Goal: Information Seeking & Learning: Compare options

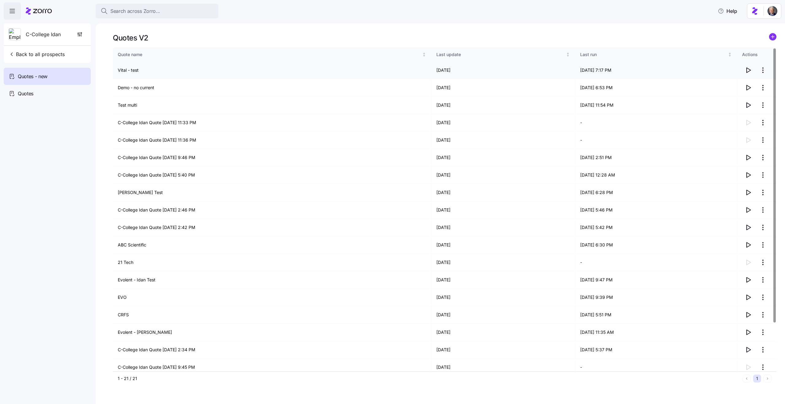
click at [131, 68] on td "Vital - test" at bounding box center [272, 70] width 319 height 17
click at [141, 123] on td "C-College Idan Quote 08/28/2025 11:33 PM" at bounding box center [272, 122] width 319 height 17
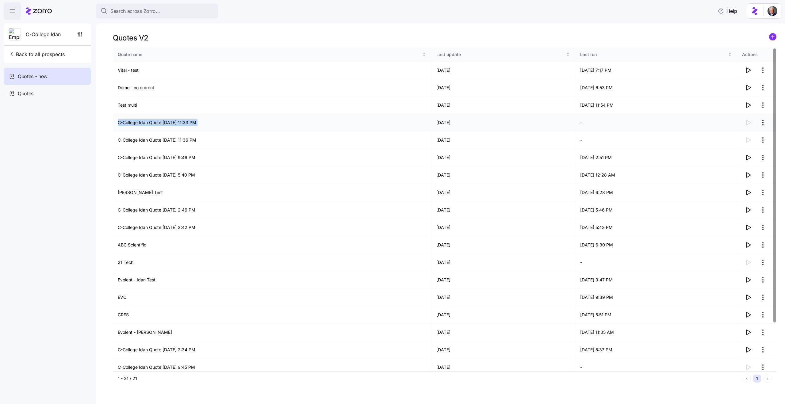
click at [141, 123] on td "C-College Idan Quote 08/28/2025 11:33 PM" at bounding box center [272, 122] width 319 height 17
click at [162, 123] on td "C-College Idan Quote 08/28/2025 11:33 PM" at bounding box center [272, 122] width 319 height 17
click at [454, 25] on div "Quotes V2 Quote name Last update Last run Actions Vital - test 09/25/2025 09/25…" at bounding box center [440, 213] width 689 height 381
click at [128, 68] on td "Vital - test" at bounding box center [272, 70] width 319 height 17
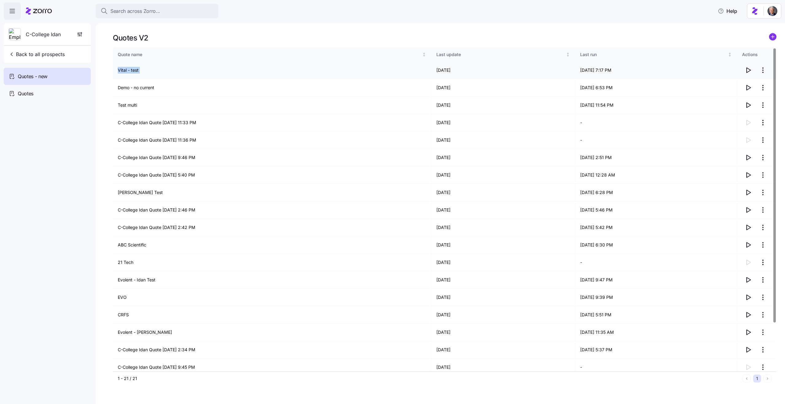
click at [128, 68] on td "Vital - test" at bounding box center [272, 70] width 319 height 17
click at [125, 85] on td "Demo - no current" at bounding box center [272, 87] width 319 height 17
click at [125, 103] on td "Test multi" at bounding box center [272, 105] width 319 height 17
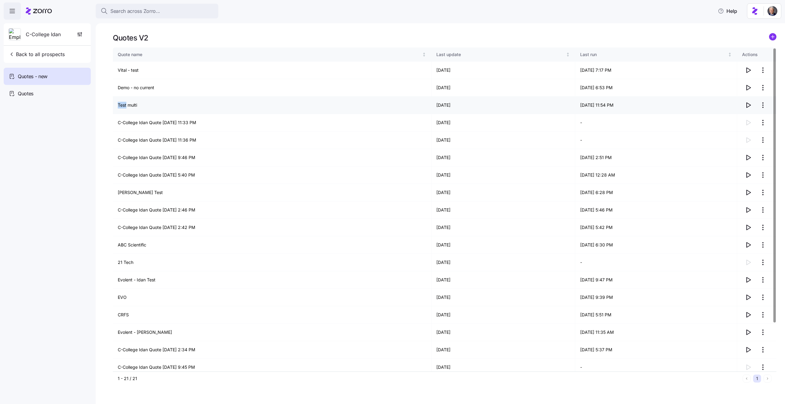
click at [125, 103] on td "Test multi" at bounding box center [272, 105] width 319 height 17
click at [137, 123] on td "C-College Idan Quote [DATE] 11:33 PM" at bounding box center [272, 122] width 319 height 17
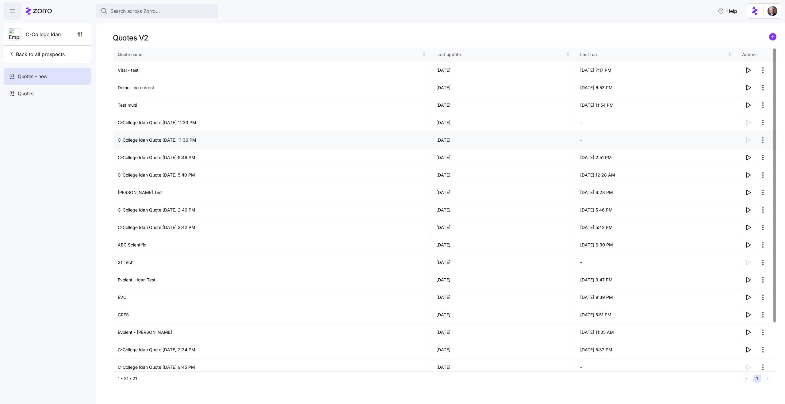
click at [158, 140] on td "C-College Idan Quote [DATE] 11:36 PM" at bounding box center [272, 140] width 319 height 17
click at [155, 141] on td "C-College Idan Quote [DATE] 11:36 PM" at bounding box center [272, 140] width 319 height 17
click at [148, 122] on td "C-College Idan Quote [DATE] 11:33 PM" at bounding box center [272, 122] width 319 height 17
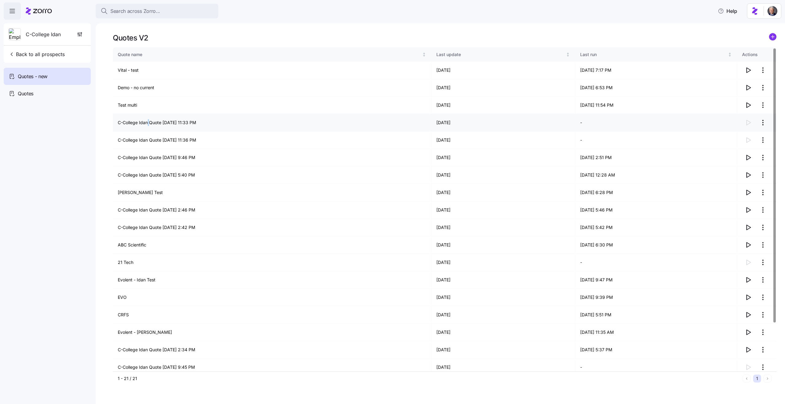
click at [148, 122] on td "C-College Idan Quote [DATE] 11:33 PM" at bounding box center [272, 122] width 319 height 17
click at [140, 120] on td "C-College Idan Quote [DATE] 11:33 PM" at bounding box center [272, 122] width 319 height 17
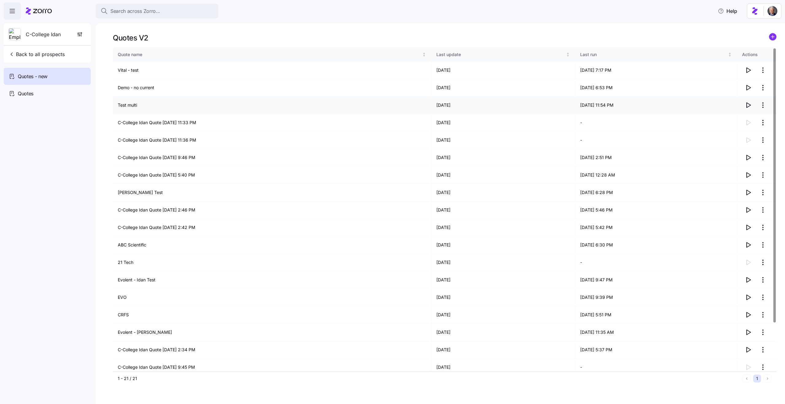
click at [125, 104] on td "Test multi" at bounding box center [272, 105] width 319 height 17
click at [124, 71] on td "Vital - test" at bounding box center [272, 70] width 319 height 17
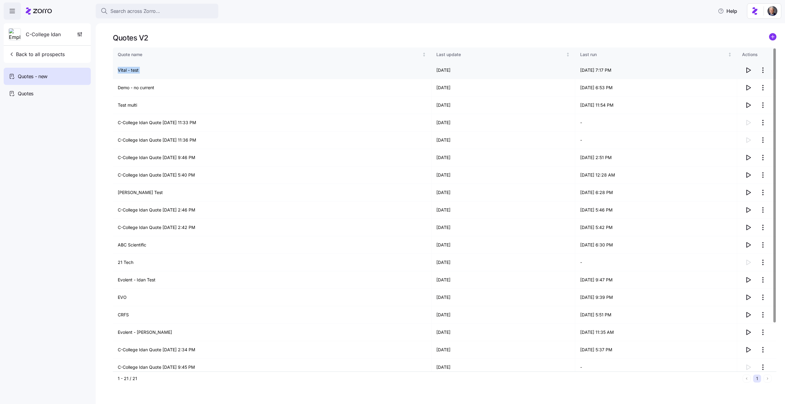
click at [124, 71] on td "Vital - test" at bounding box center [272, 70] width 319 height 17
click at [143, 71] on td "Vital - test" at bounding box center [272, 70] width 319 height 17
click at [747, 104] on icon "button" at bounding box center [747, 104] width 7 height 7
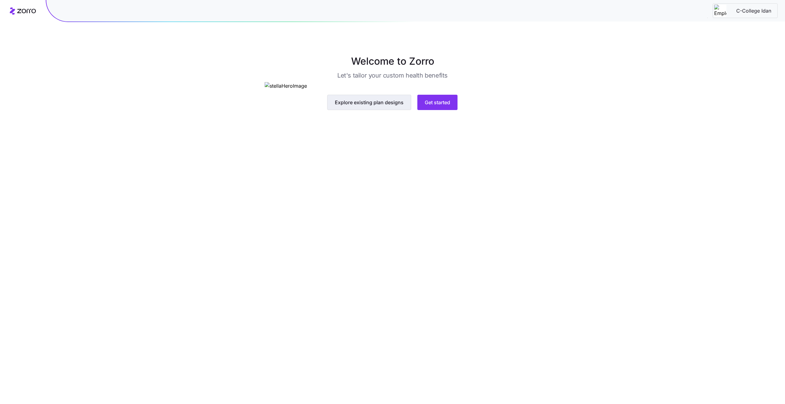
click at [387, 106] on span "Explore existing plan designs" at bounding box center [369, 102] width 69 height 7
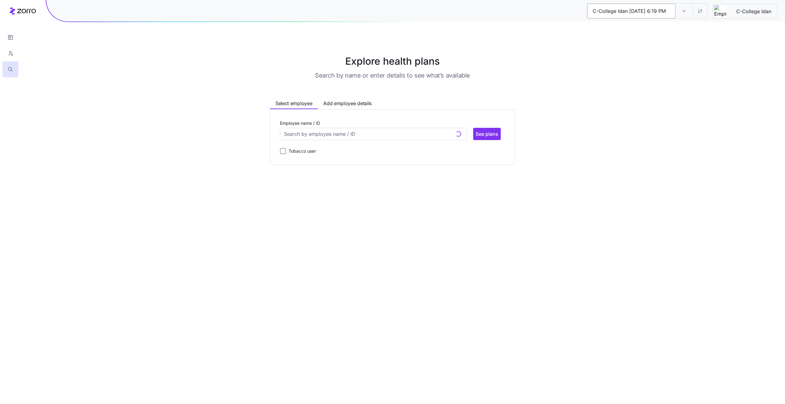
click at [647, 14] on input "C-College Idan 09/21/2025 6:19 PM" at bounding box center [631, 11] width 88 height 15
click at [632, 12] on input "C-College Idan 09/21/2025 6:19 PM" at bounding box center [631, 11] width 88 height 15
click at [620, 10] on input "C-College Idan 09/21/2025 6:19 PM" at bounding box center [631, 11] width 88 height 15
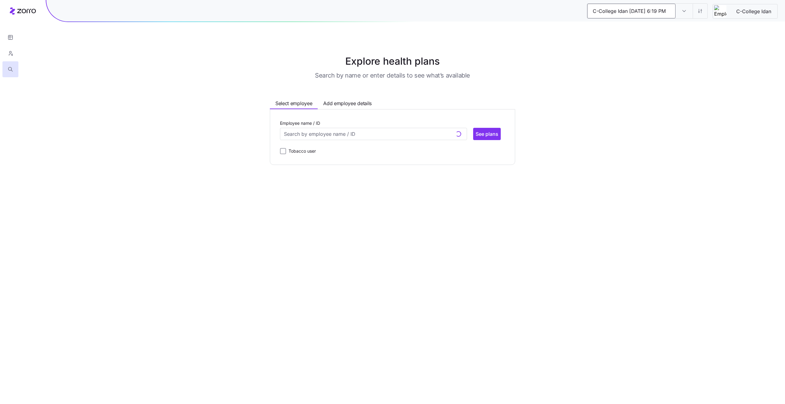
drag, startPoint x: 618, startPoint y: 10, endPoint x: 680, endPoint y: 13, distance: 62.0
click at [680, 13] on div "C-College Idan 09/21/2025 6:19 PM C-College Idan 09/21/2025 6:19 PM" at bounding box center [647, 10] width 121 height 15
type input "C-College Gold"
click at [718, 65] on div "C-College Gold C-College Idan 09/21/2025 6:19 PM C-College Idan Explore health …" at bounding box center [392, 202] width 785 height 404
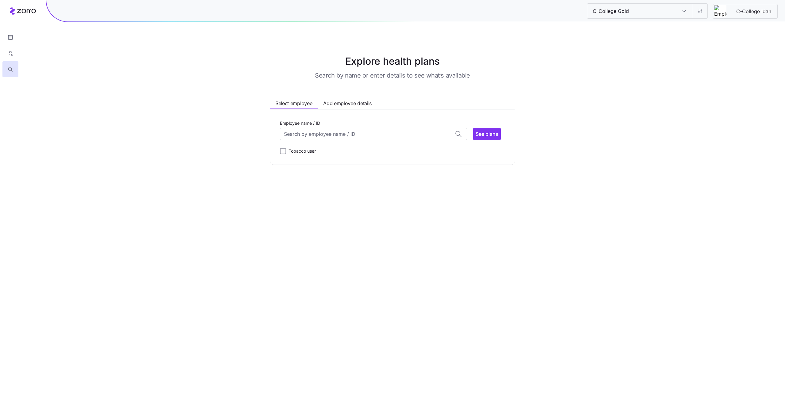
type input "C-College Gold"
click at [643, 12] on input "C-College Gold" at bounding box center [631, 11] width 88 height 15
click at [681, 11] on input "C-College Gold" at bounding box center [683, 11] width 17 height 15
click at [648, 44] on span "C-College Idan 09/21/2025 6:03 PM" at bounding box center [631, 43] width 74 height 8
click at [683, 12] on input "C-College Idan 09/21/2025 6:03 PM" at bounding box center [683, 11] width 17 height 15
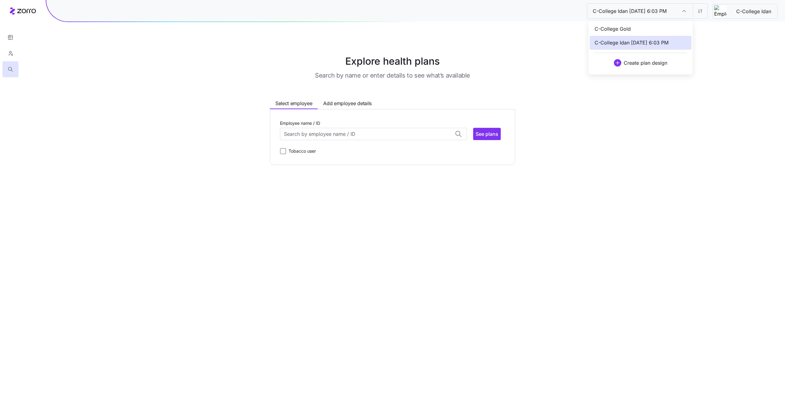
click at [643, 30] on div "C-College Gold" at bounding box center [640, 29] width 102 height 14
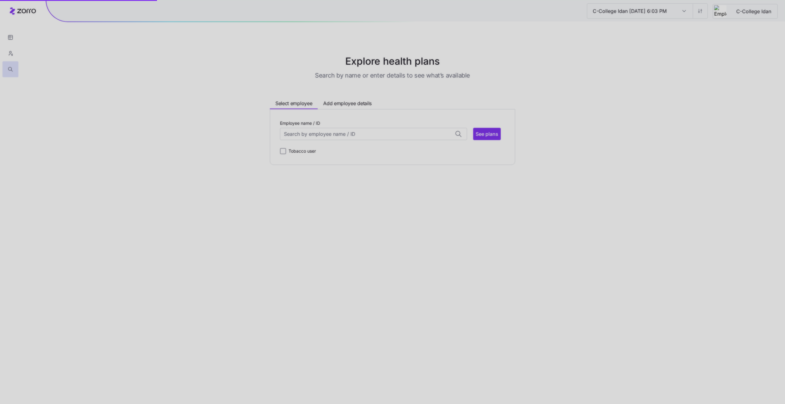
type input "C-College Gold"
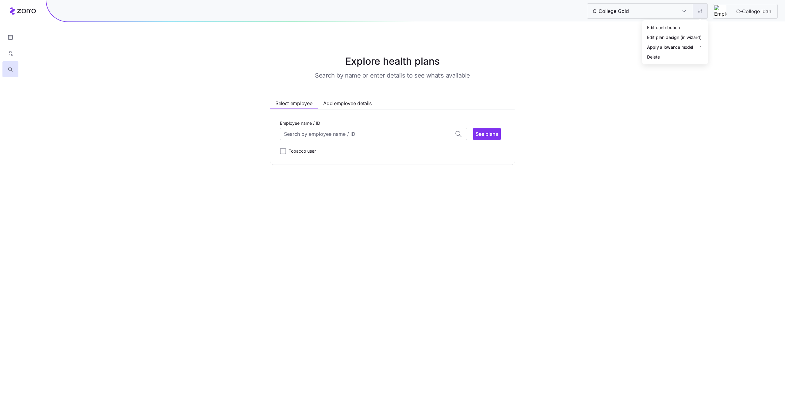
click at [699, 13] on html "C-College Gold C-College Gold C-College Idan Explore health plans Search by nam…" at bounding box center [392, 202] width 785 height 404
click at [677, 38] on div "Edit plan design (in wizard)" at bounding box center [674, 37] width 55 height 7
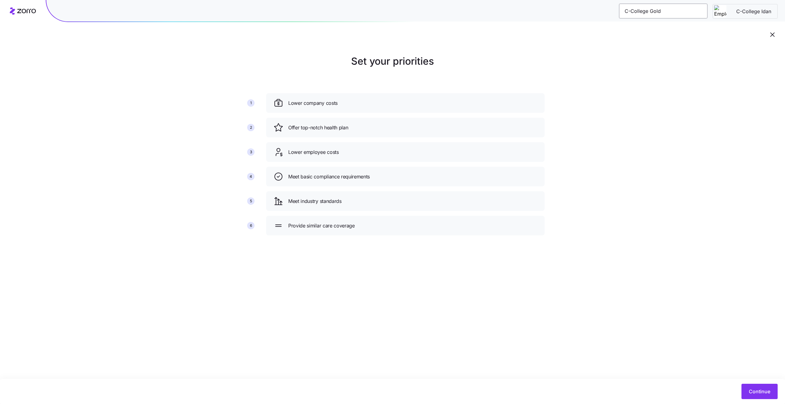
click at [666, 12] on input "C-College Gold" at bounding box center [663, 11] width 88 height 15
click at [668, 114] on div "Set your priorities 1 2 3 4 5 6 Lower company costs Offer top-notch health plan…" at bounding box center [392, 147] width 785 height 186
click at [677, 12] on input "C-College Gold" at bounding box center [663, 11] width 88 height 15
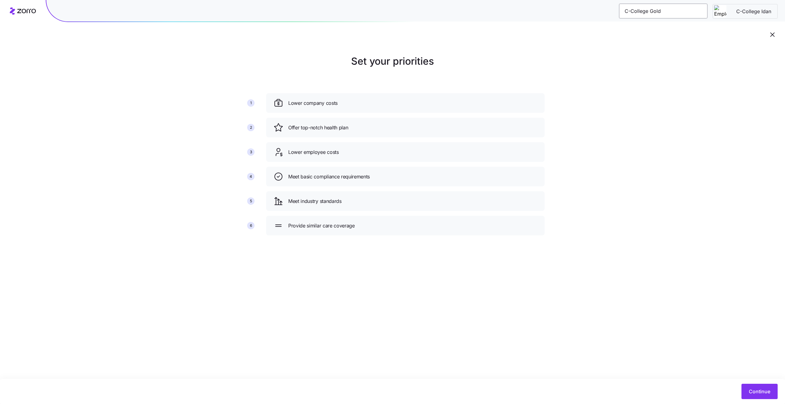
click at [677, 12] on input "C-College Gold" at bounding box center [663, 11] width 88 height 15
type input "Gold 80%"
click at [724, 85] on div "Gold 80% C-College Idan Set your priorities 1 2 3 4 5 6 Lower company costs Off…" at bounding box center [392, 202] width 785 height 404
click at [758, 387] on button "Continue" at bounding box center [759, 391] width 36 height 15
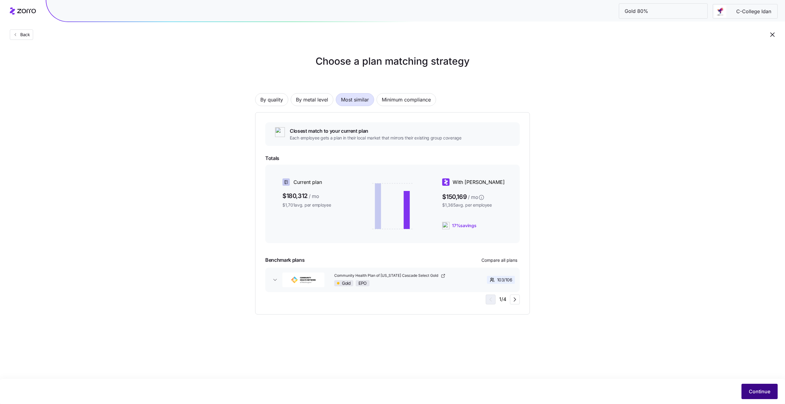
click at [753, 394] on span "Continue" at bounding box center [759, 391] width 21 height 7
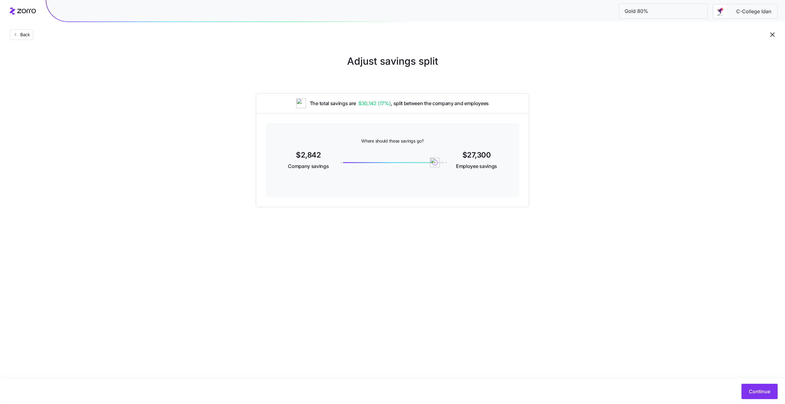
click at [479, 153] on span "$27,300" at bounding box center [476, 154] width 39 height 7
click at [467, 155] on span "$27,300" at bounding box center [476, 154] width 39 height 7
click at [341, 166] on div at bounding box center [392, 161] width 112 height 24
click at [315, 156] on span "$2,842" at bounding box center [308, 154] width 39 height 7
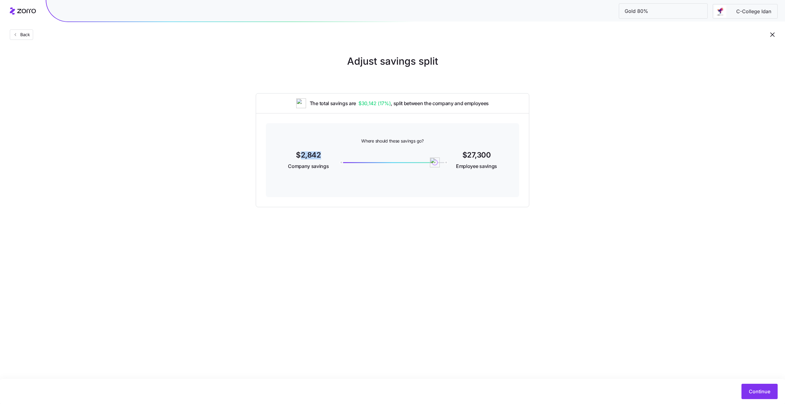
click at [315, 156] on span "$2,842" at bounding box center [308, 154] width 39 height 7
drag, startPoint x: 434, startPoint y: 165, endPoint x: 416, endPoint y: 167, distance: 17.9
click at [417, 167] on img at bounding box center [416, 162] width 10 height 10
click at [486, 154] on span "$22,000" at bounding box center [476, 154] width 39 height 7
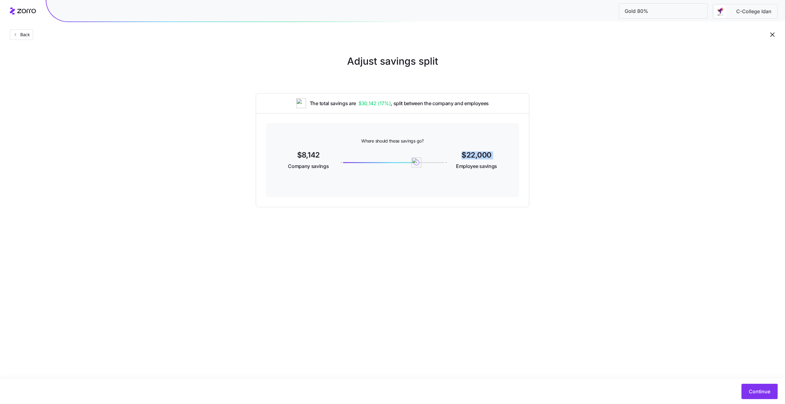
click at [486, 154] on span "$22,000" at bounding box center [476, 154] width 39 height 7
click at [311, 154] on span "$8,142" at bounding box center [308, 154] width 39 height 7
click at [579, 168] on div "Adjust savings split The total savings are $30,142 ( 17% ) , split between the …" at bounding box center [392, 130] width 785 height 153
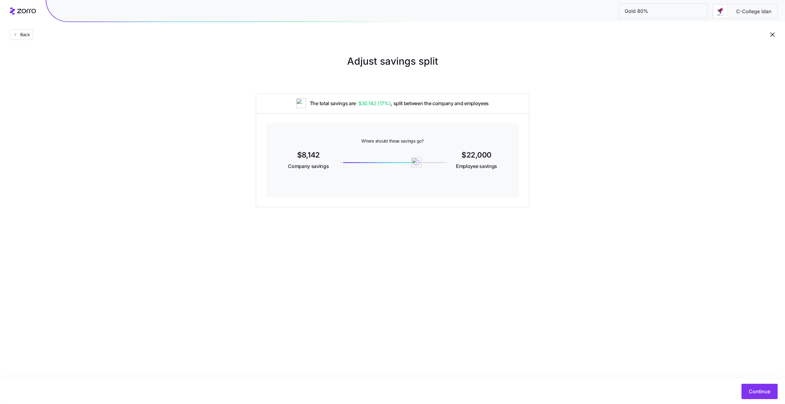
click at [612, 163] on div "Adjust savings split The total savings are $30,142 ( 17% ) , split between the …" at bounding box center [392, 130] width 785 height 153
click at [670, 6] on input "Gold 80%" at bounding box center [663, 11] width 88 height 15
click at [654, 180] on div "Adjust savings split The total savings are $30,142 ( 17% ) , split between the …" at bounding box center [392, 130] width 785 height 153
click at [691, 78] on div "Adjust savings split The total savings are $30,142 ( 17% ) , split between the …" at bounding box center [392, 130] width 785 height 153
click at [662, 15] on input "Gold 80%" at bounding box center [663, 11] width 88 height 15
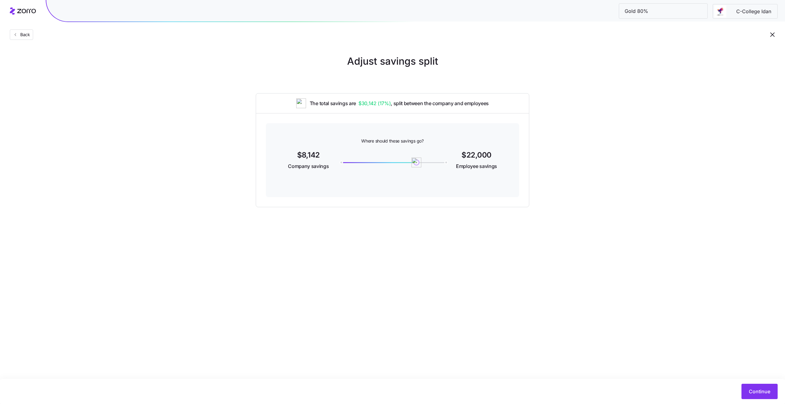
click at [692, 84] on div "Adjust savings split The total savings are $30,142 ( 17% ) , split between the …" at bounding box center [392, 130] width 785 height 153
drag, startPoint x: 418, startPoint y: 163, endPoint x: 398, endPoint y: 165, distance: 19.7
click at [401, 165] on img at bounding box center [406, 162] width 10 height 10
click at [479, 156] on span "$16,700" at bounding box center [476, 154] width 39 height 7
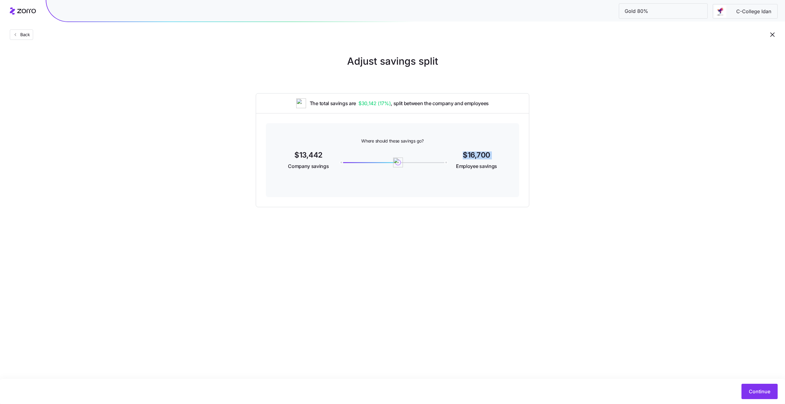
click at [479, 156] on span "$16,700" at bounding box center [476, 154] width 39 height 7
click at [482, 156] on span "$16,700" at bounding box center [476, 154] width 39 height 7
click at [750, 393] on span "Continue" at bounding box center [759, 391] width 21 height 7
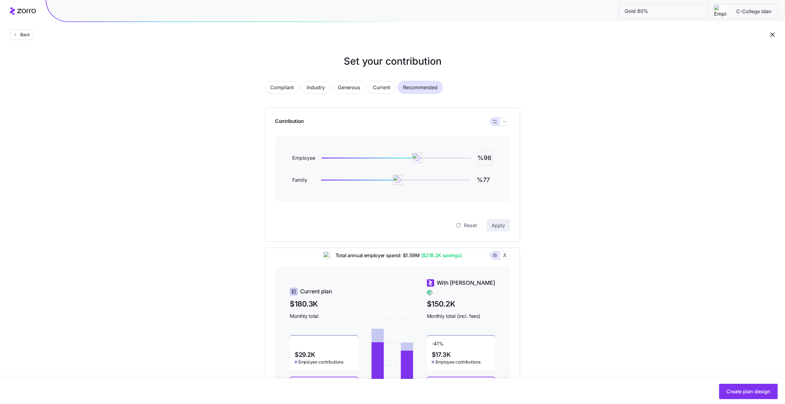
click at [485, 158] on input "%96" at bounding box center [485, 158] width 16 height 15
click at [482, 159] on input "%96" at bounding box center [485, 158] width 16 height 15
click at [483, 159] on input "%96" at bounding box center [485, 158] width 16 height 15
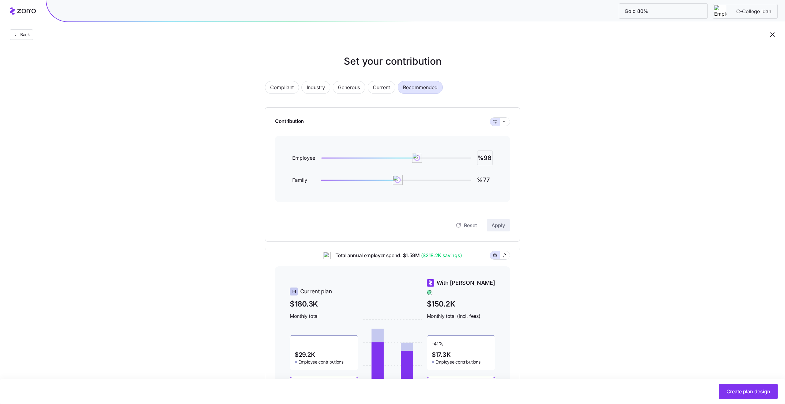
drag, startPoint x: 486, startPoint y: 161, endPoint x: 490, endPoint y: 161, distance: 4.0
click at [490, 161] on input "%96" at bounding box center [485, 158] width 16 height 15
type input "%93"
click at [543, 174] on div "Set your contribution Compliant Industry Generous Current Recommended Contribut…" at bounding box center [392, 241] width 304 height 374
click at [507, 225] on button "Apply" at bounding box center [497, 225] width 23 height 12
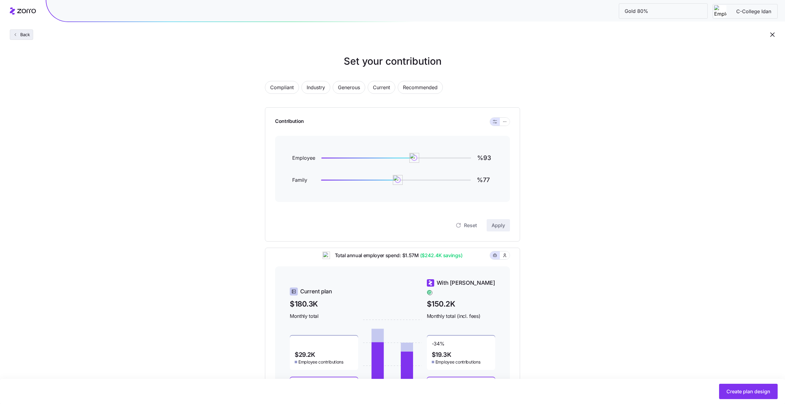
click at [27, 33] on span "Back" at bounding box center [24, 35] width 12 height 6
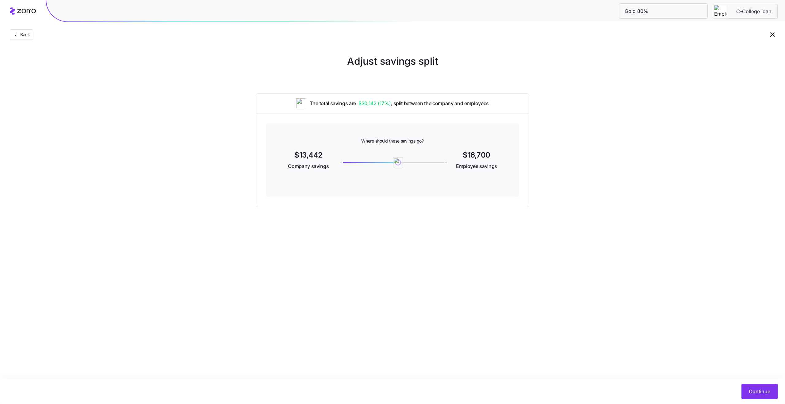
click at [317, 155] on span "$13,442" at bounding box center [308, 154] width 39 height 7
click at [468, 153] on span "$16,700" at bounding box center [476, 154] width 39 height 7
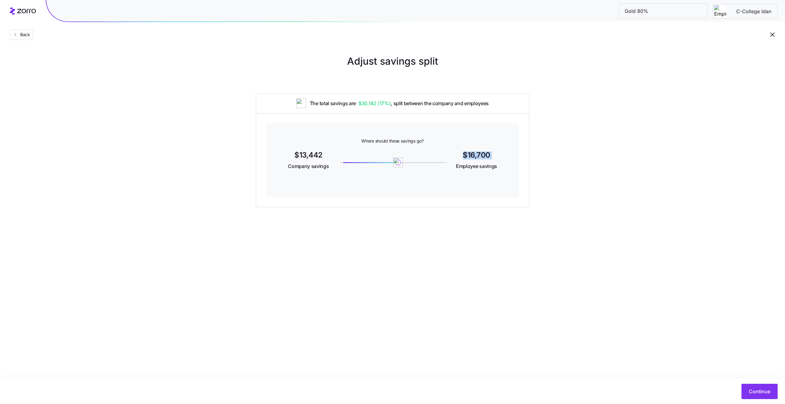
click at [468, 153] on span "$16,700" at bounding box center [476, 154] width 39 height 7
click at [479, 156] on span "$16,700" at bounding box center [476, 154] width 39 height 7
drag, startPoint x: 396, startPoint y: 162, endPoint x: 386, endPoint y: 164, distance: 10.5
click at [386, 164] on img at bounding box center [385, 162] width 10 height 10
click at [385, 164] on img at bounding box center [385, 162] width 10 height 10
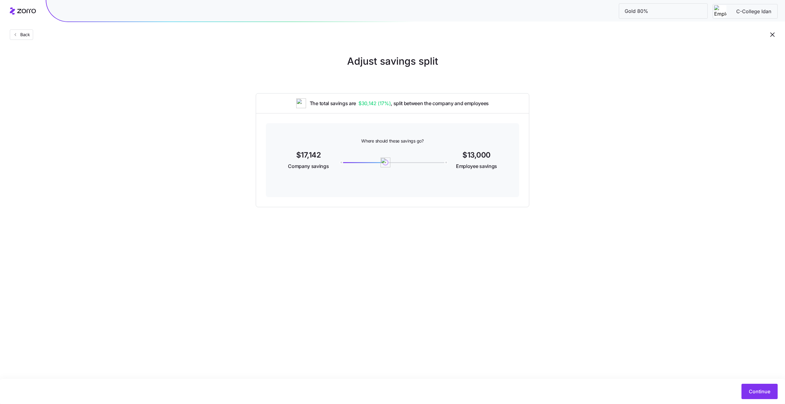
click at [607, 224] on main "Adjust savings split The total savings are $30,142 ( 17% ) , split between the …" at bounding box center [392, 202] width 785 height 404
click at [750, 390] on span "Continue" at bounding box center [759, 391] width 21 height 7
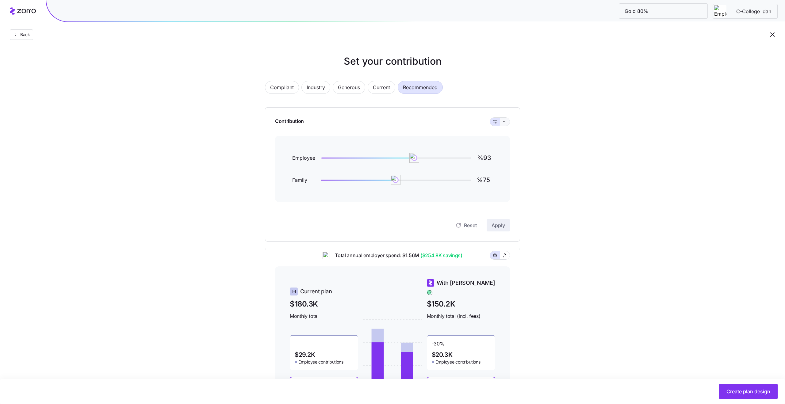
click at [506, 122] on icon "button" at bounding box center [504, 121] width 4 height 7
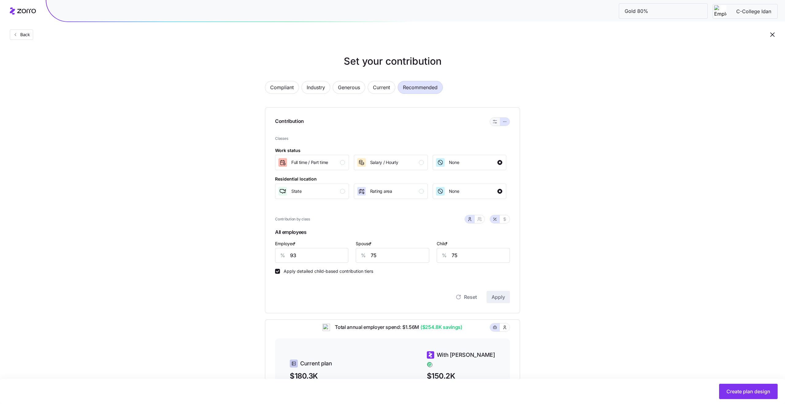
click at [497, 122] on button "button" at bounding box center [494, 121] width 5 height 5
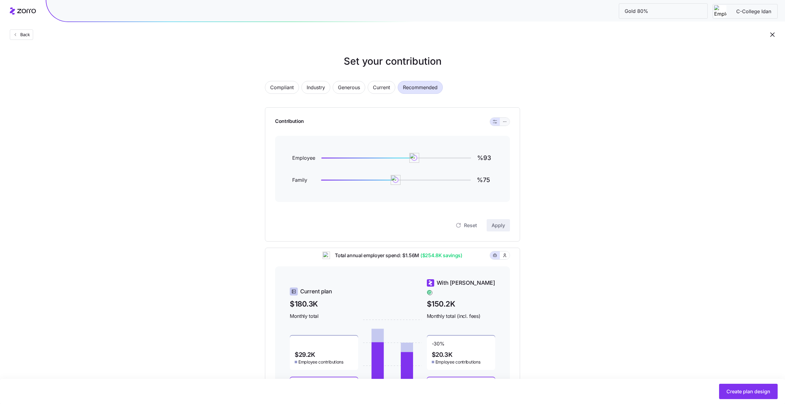
click at [500, 122] on button "button" at bounding box center [505, 122] width 10 height 8
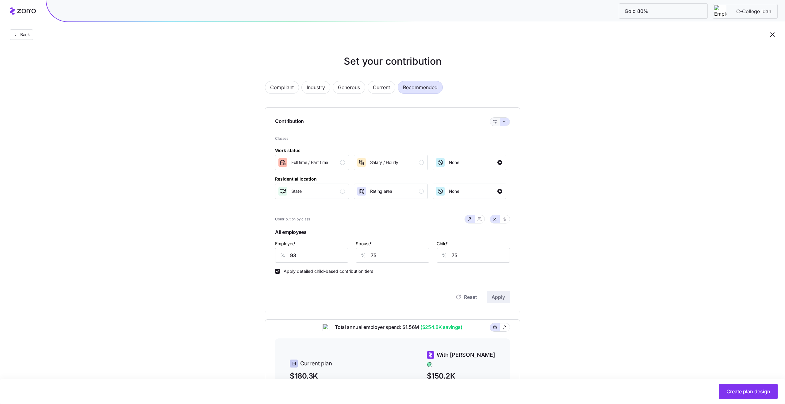
click at [494, 122] on icon "button" at bounding box center [495, 122] width 4 height 4
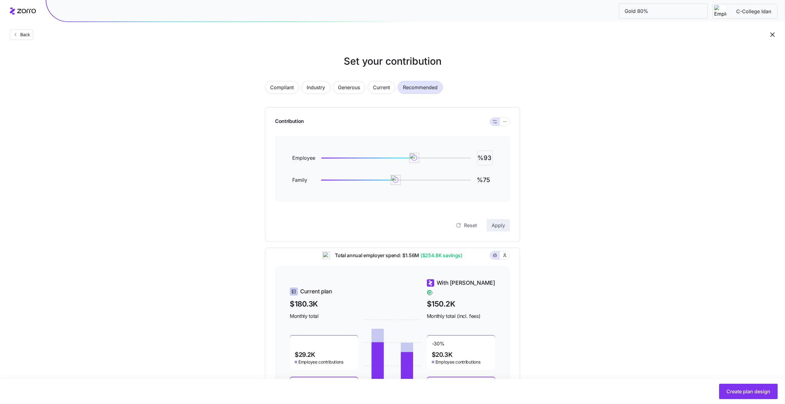
click at [488, 160] on input "%93" at bounding box center [485, 158] width 16 height 15
click at [486, 159] on input "%94" at bounding box center [485, 158] width 16 height 15
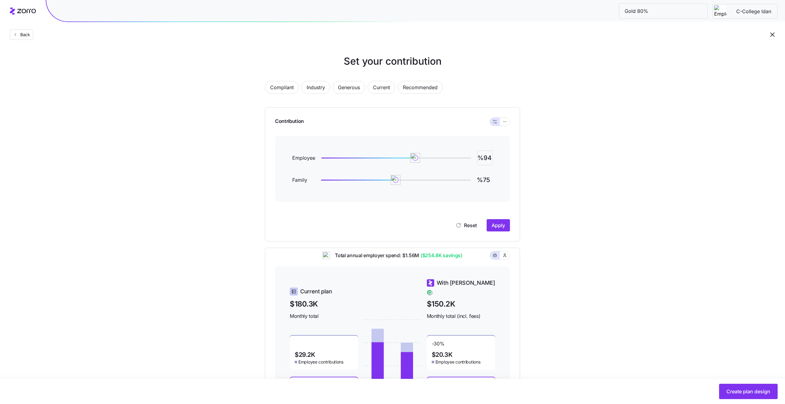
click at [489, 160] on input "%94" at bounding box center [485, 158] width 16 height 15
type input "%94"
click at [543, 167] on div "Set your contribution Compliant Industry Generous Current Recommended Contribut…" at bounding box center [392, 241] width 304 height 374
click at [489, 162] on input "%94" at bounding box center [485, 158] width 16 height 15
click at [552, 154] on div "Set your contribution Compliant Industry Generous Current Recommended Contribut…" at bounding box center [392, 241] width 785 height 374
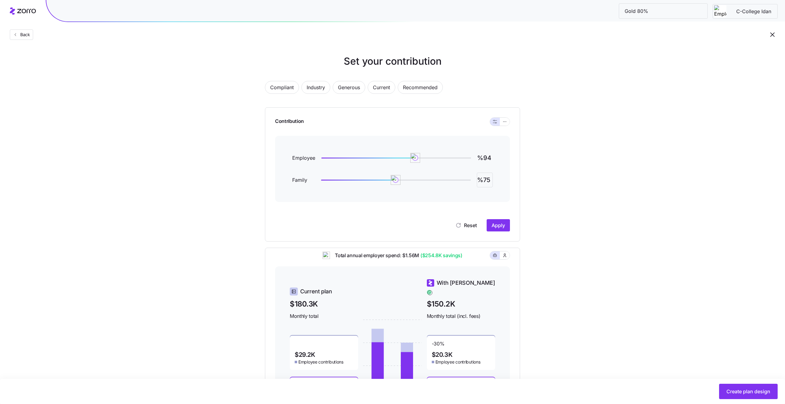
click at [487, 181] on input "%75" at bounding box center [485, 180] width 16 height 15
click at [489, 181] on input "%75" at bounding box center [485, 180] width 16 height 15
click at [613, 161] on div "Set your contribution Compliant Industry Generous Current Recommended Contribut…" at bounding box center [392, 241] width 785 height 374
click at [128, 76] on div "Set your contribution Compliant Industry Generous Current Recommended Contribut…" at bounding box center [392, 241] width 785 height 374
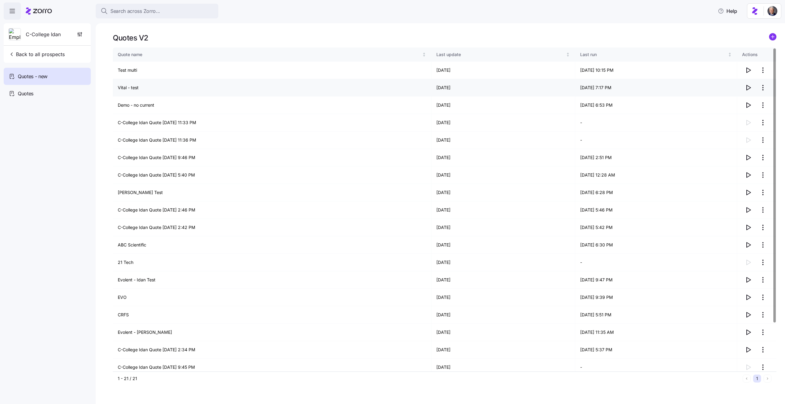
click at [137, 87] on td "Vital - test" at bounding box center [272, 87] width 319 height 17
click at [163, 105] on td "Demo - no current" at bounding box center [272, 105] width 319 height 17
click at [746, 105] on icon "button" at bounding box center [748, 105] width 4 height 5
click at [747, 155] on icon "button" at bounding box center [747, 157] width 7 height 7
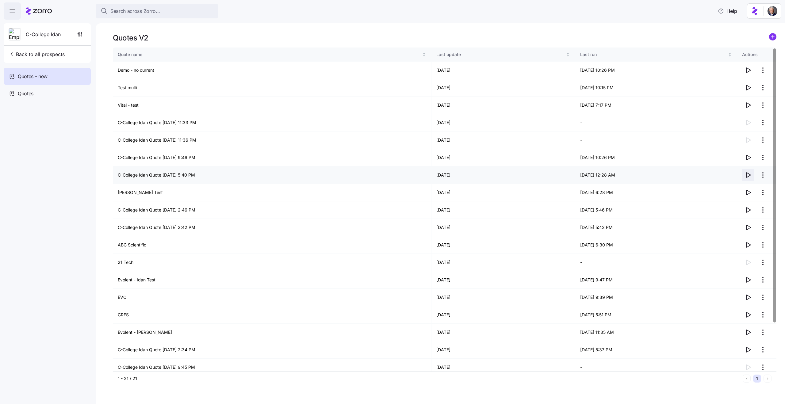
click at [748, 176] on icon "button" at bounding box center [748, 175] width 4 height 5
click at [749, 211] on icon "button" at bounding box center [747, 209] width 7 height 7
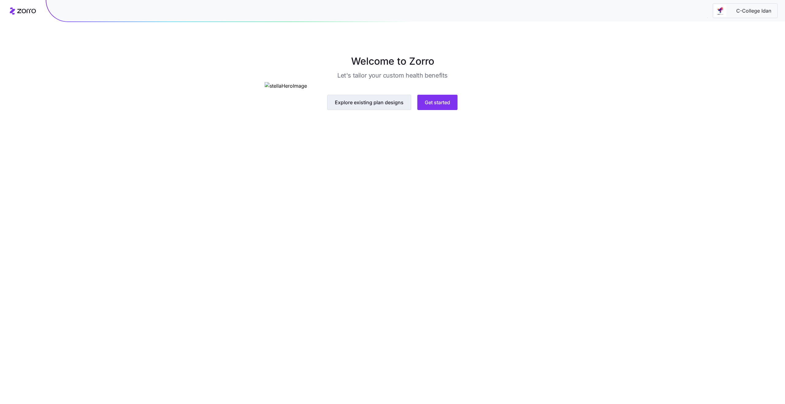
click at [366, 106] on span "Explore existing plan designs" at bounding box center [369, 102] width 69 height 7
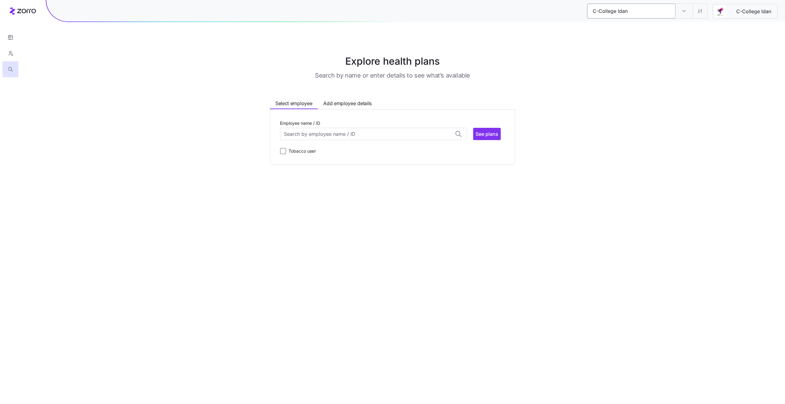
click at [614, 10] on input "C-College Idan" at bounding box center [631, 11] width 88 height 15
click at [680, 12] on input "C-College Idan" at bounding box center [683, 11] width 17 height 15
click at [680, 12] on div "C-College Idan" at bounding box center [683, 11] width 17 height 15
click at [660, 12] on input "C-College Idan" at bounding box center [631, 11] width 88 height 15
click at [680, 13] on input "C-College Idan" at bounding box center [683, 11] width 17 height 15
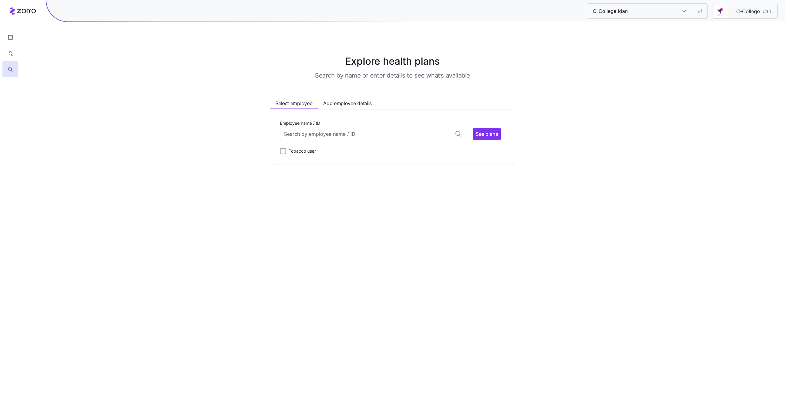
click at [680, 13] on div "C-College Idan" at bounding box center [683, 11] width 17 height 15
click at [15, 53] on button "button" at bounding box center [10, 53] width 16 height 16
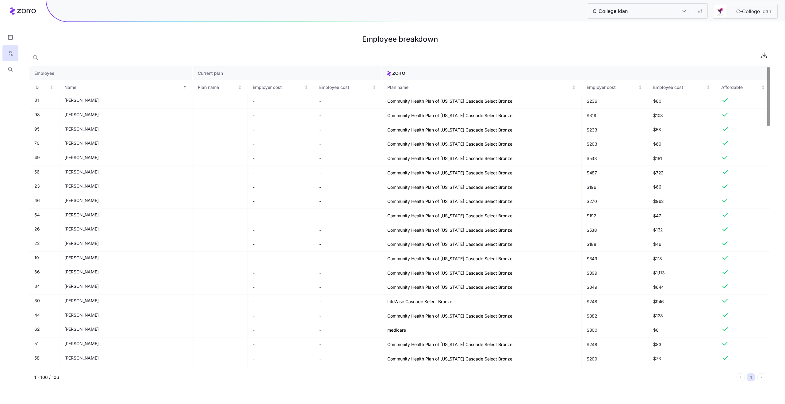
click at [679, 13] on input "C-College Idan" at bounding box center [683, 11] width 17 height 15
click at [629, 40] on div "Plan design" at bounding box center [640, 43] width 102 height 14
click at [686, 13] on input "Plan design" at bounding box center [683, 11] width 17 height 15
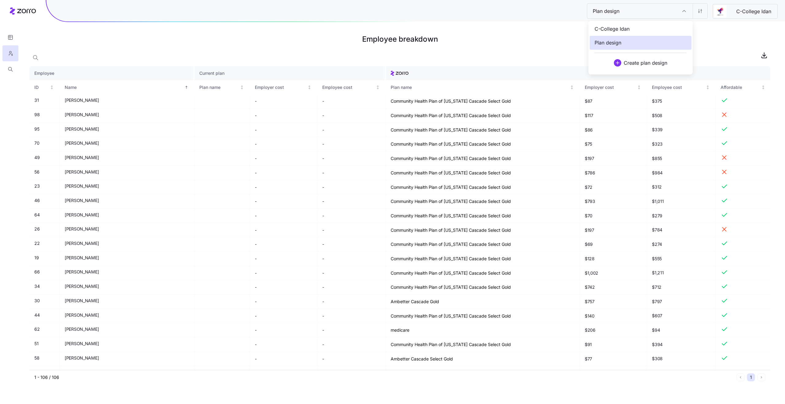
click at [643, 29] on div "C-College Idan" at bounding box center [640, 29] width 102 height 14
type input "C-College Idan"
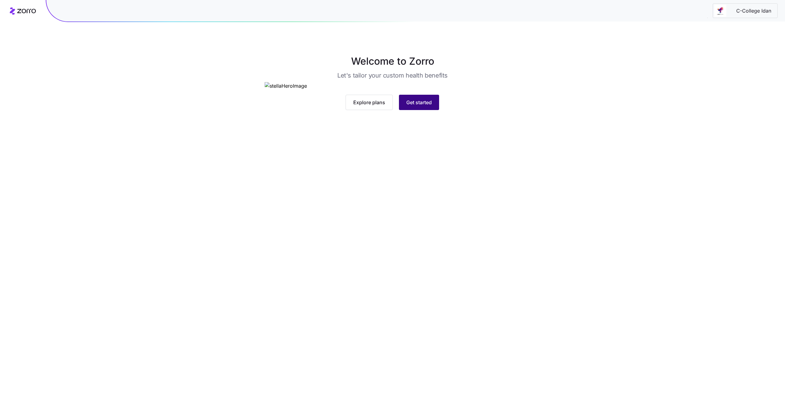
click at [430, 106] on span "Get started" at bounding box center [418, 102] width 25 height 7
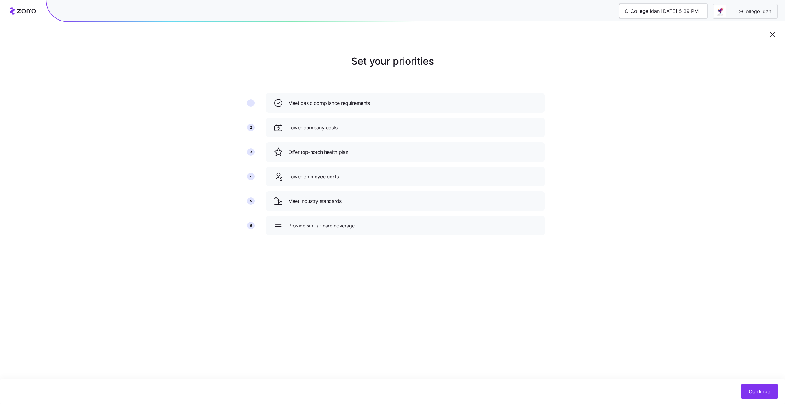
click at [688, 11] on input "C-College Idan 09/21/2025 5:39 PM" at bounding box center [663, 11] width 88 height 15
type input "111"
click at [753, 394] on div "111 C-College Idan Set your priorities 1 2 3 4 5 6 Meet basic compliance requir…" at bounding box center [392, 202] width 785 height 404
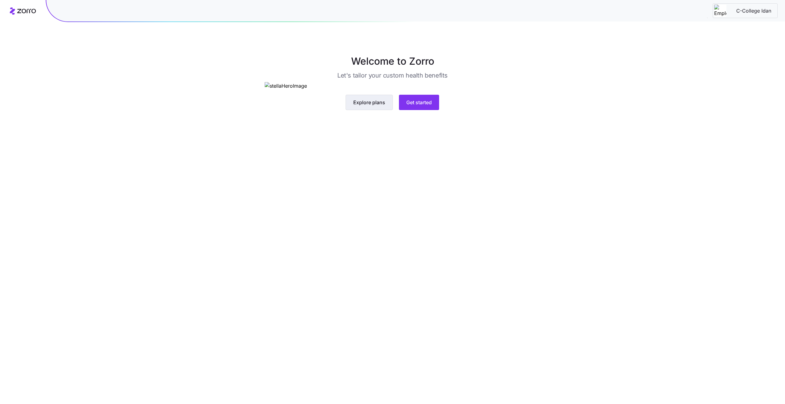
click at [378, 106] on span "Explore plans" at bounding box center [369, 102] width 32 height 7
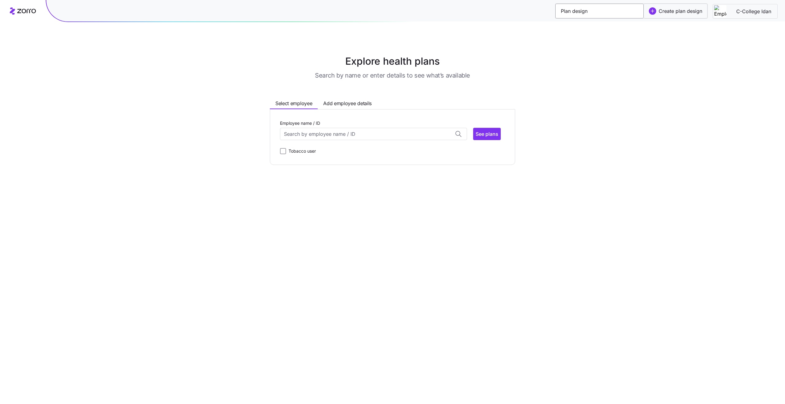
click at [603, 14] on input "Plan design" at bounding box center [599, 11] width 88 height 15
click at [669, 56] on div "Explore health plans Search by name or enter details to see what’s available Se…" at bounding box center [392, 109] width 785 height 111
click at [625, 52] on main "Explore health plans Search by name or enter details to see what’s available Se…" at bounding box center [392, 202] width 785 height 404
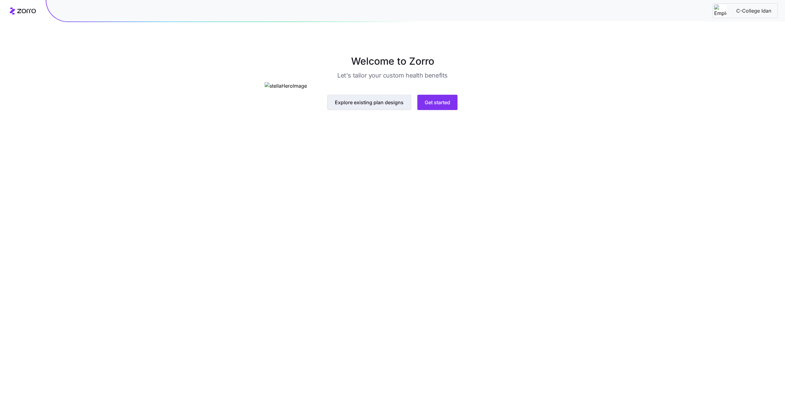
click at [377, 106] on span "Explore existing plan designs" at bounding box center [369, 102] width 69 height 7
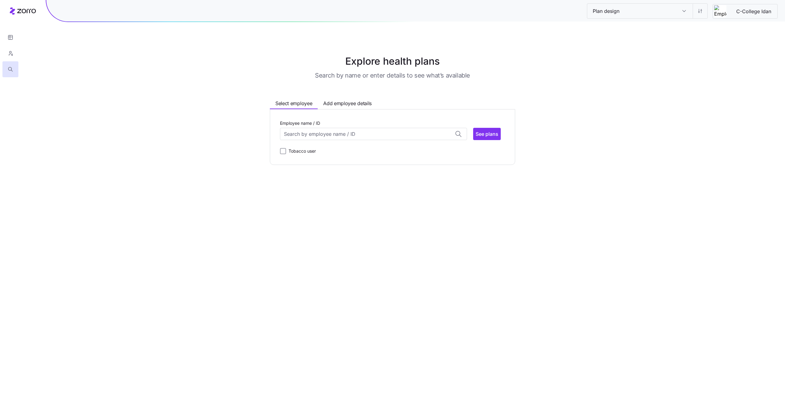
click at [679, 16] on input "Plan design" at bounding box center [683, 11] width 17 height 15
click at [667, 132] on div "Explore health plans Search by name or enter details to see what’s available Se…" at bounding box center [392, 109] width 785 height 111
click at [11, 51] on icon "button" at bounding box center [11, 53] width 6 height 6
